Goal: Information Seeking & Learning: Find contact information

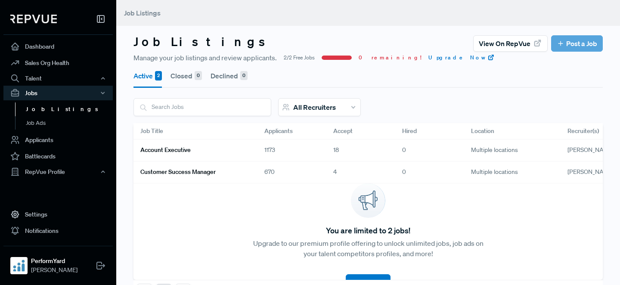
click at [241, 149] on link "Account Executive" at bounding box center [191, 150] width 103 height 15
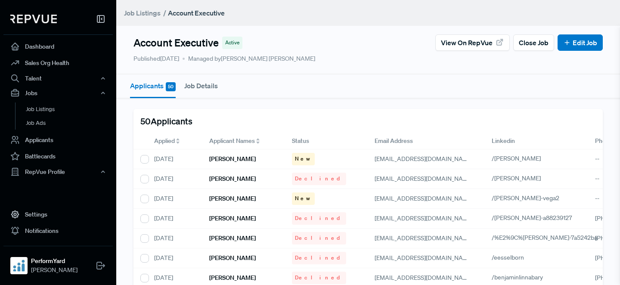
click at [162, 140] on span "Applied" at bounding box center [164, 140] width 21 height 9
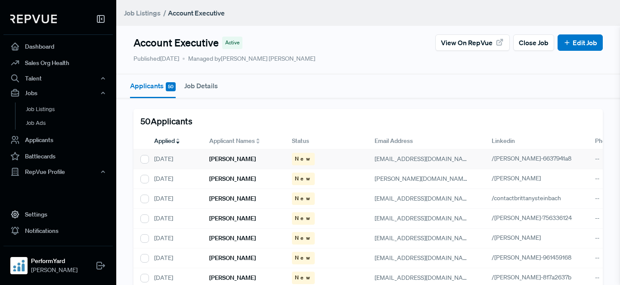
click at [238, 162] on h6 "[PERSON_NAME]" at bounding box center [232, 158] width 46 height 7
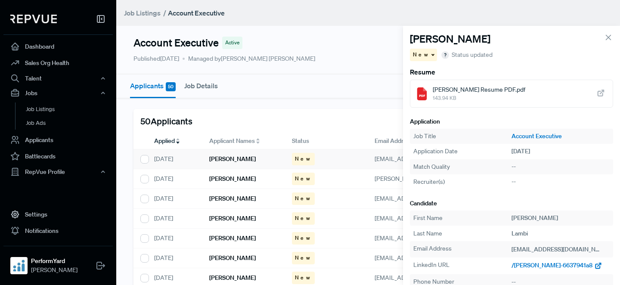
click at [526, 263] on span "/[PERSON_NAME]-6637941a8" at bounding box center [551, 265] width 81 height 8
click at [244, 185] on div "[PERSON_NAME]" at bounding box center [243, 179] width 83 height 20
click at [519, 266] on span "/[PERSON_NAME]" at bounding box center [535, 265] width 49 height 8
click at [247, 192] on div "[PERSON_NAME]" at bounding box center [243, 199] width 83 height 20
click at [565, 266] on span "/contactbrittanysteinbach" at bounding box center [545, 265] width 69 height 8
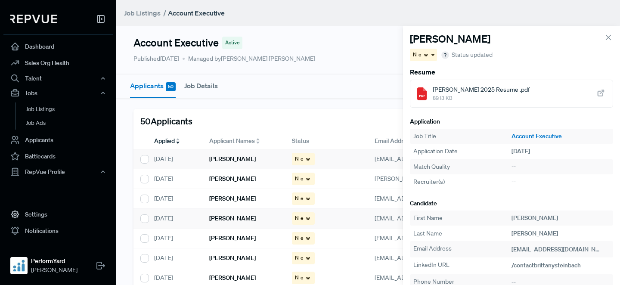
click at [245, 222] on h6 "[PERSON_NAME]" at bounding box center [232, 218] width 46 height 7
click at [517, 265] on span "/[PERSON_NAME]-756336124" at bounding box center [551, 265] width 81 height 8
